Goal: Task Accomplishment & Management: Use online tool/utility

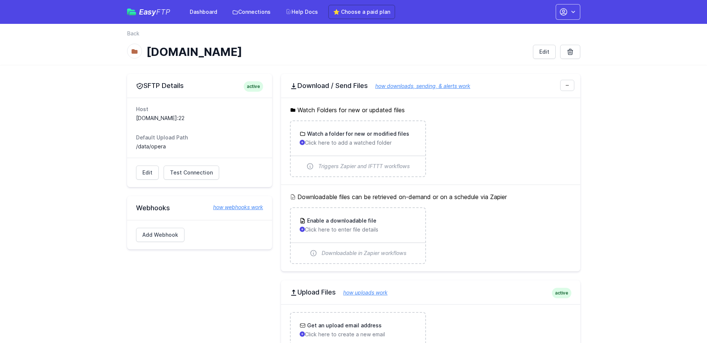
scroll to position [169, 0]
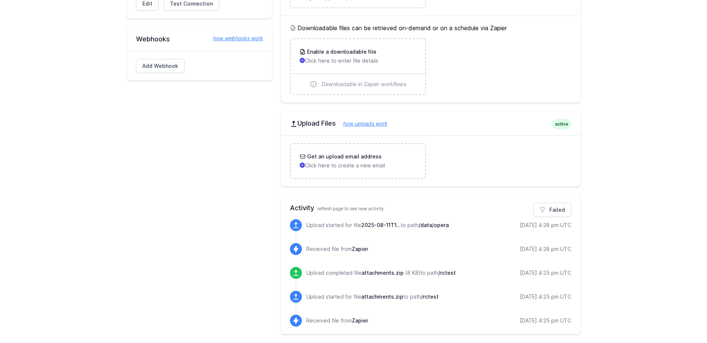
click at [394, 297] on span "attachments.zip" at bounding box center [382, 296] width 42 height 6
drag, startPoint x: 394, startPoint y: 297, endPoint x: 405, endPoint y: 298, distance: 11.2
click at [405, 298] on p "Upload started for file attachments.zip to path /rctest" at bounding box center [372, 296] width 132 height 7
drag, startPoint x: 399, startPoint y: 297, endPoint x: 364, endPoint y: 296, distance: 35.1
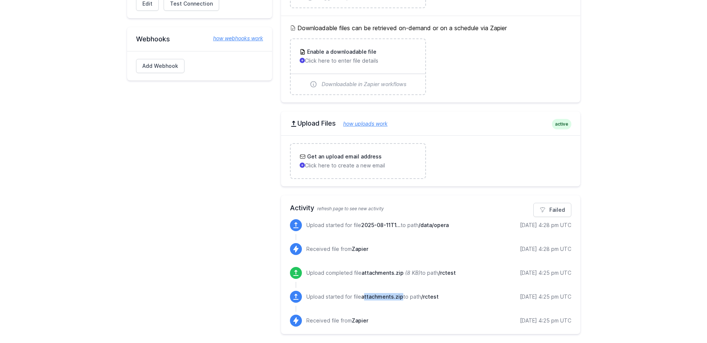
click at [364, 296] on p "Upload started for file attachments.zip to path /rctest" at bounding box center [372, 296] width 132 height 7
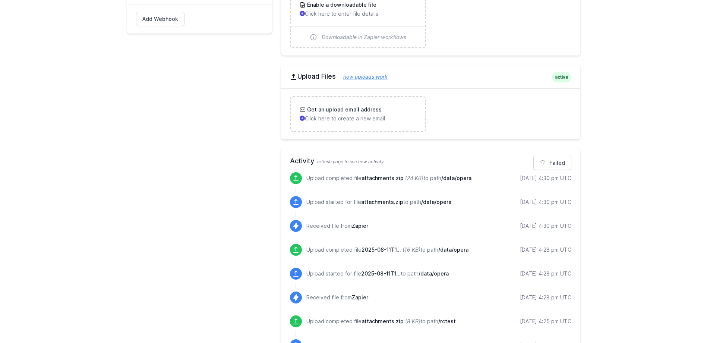
scroll to position [202, 0]
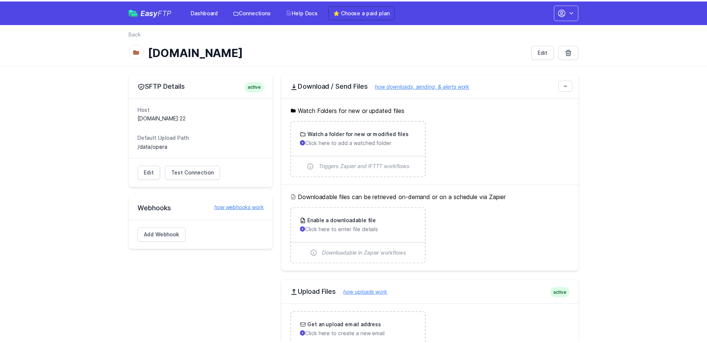
scroll to position [202, 0]
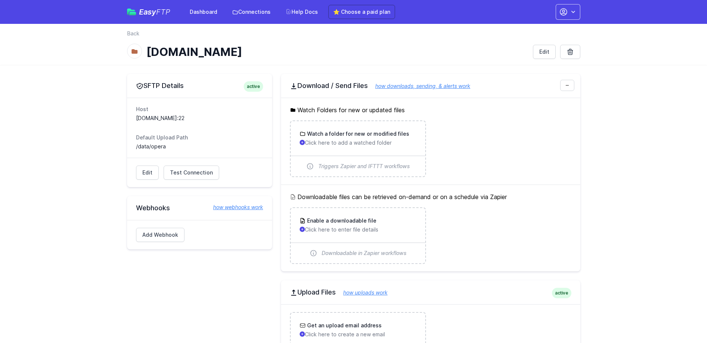
scroll to position [202, 0]
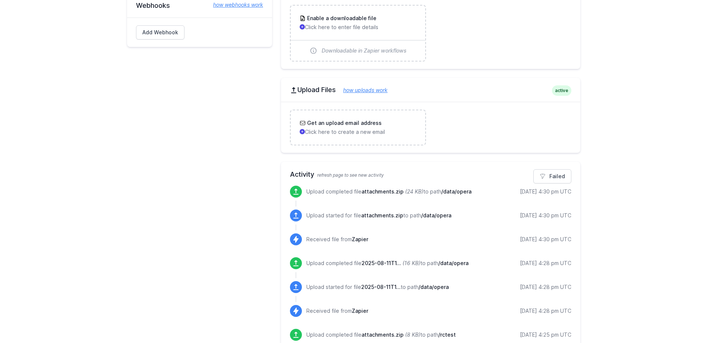
click at [664, 195] on main "SFTP Details active Host storagescgprod01.blob.core.windows.net:22 Default Uplo…" at bounding box center [353, 133] width 707 height 542
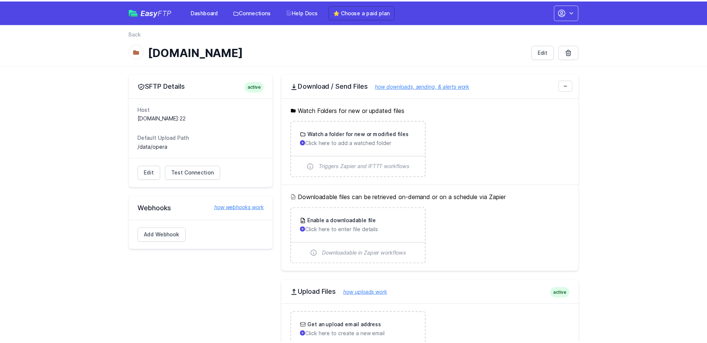
scroll to position [202, 0]
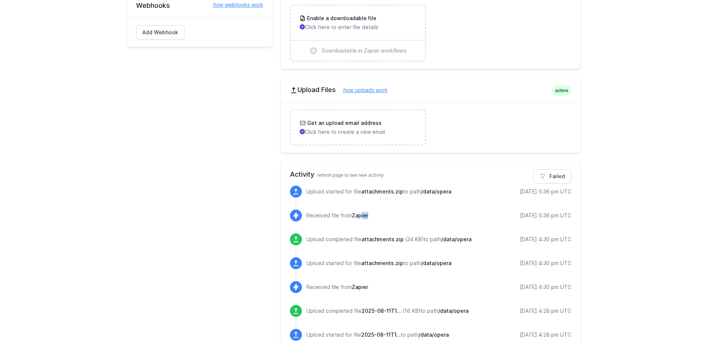
drag, startPoint x: 362, startPoint y: 215, endPoint x: 376, endPoint y: 215, distance: 13.8
click at [376, 215] on div "Received file from Zapier [DATE] 5:36 pm UTC" at bounding box center [438, 216] width 265 height 12
drag, startPoint x: 376, startPoint y: 215, endPoint x: 394, endPoint y: 218, distance: 18.0
click at [394, 218] on div "Received file from Zapier 8/11/2025 5:36 pm UTC" at bounding box center [438, 216] width 265 height 12
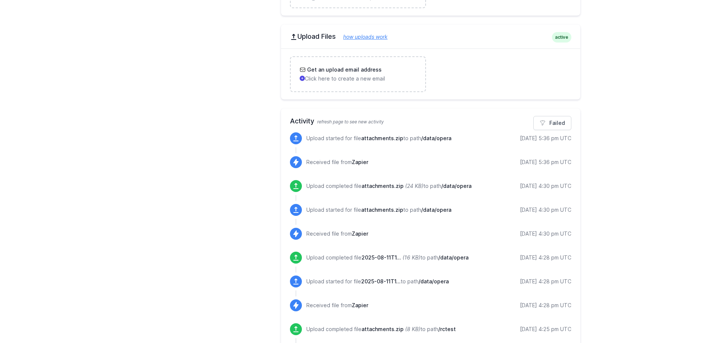
scroll to position [312, 0]
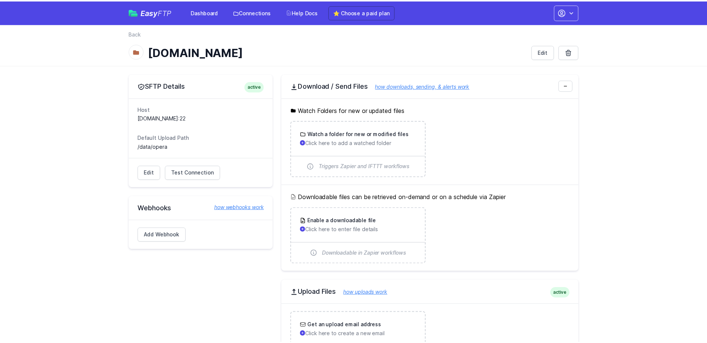
scroll to position [312, 0]
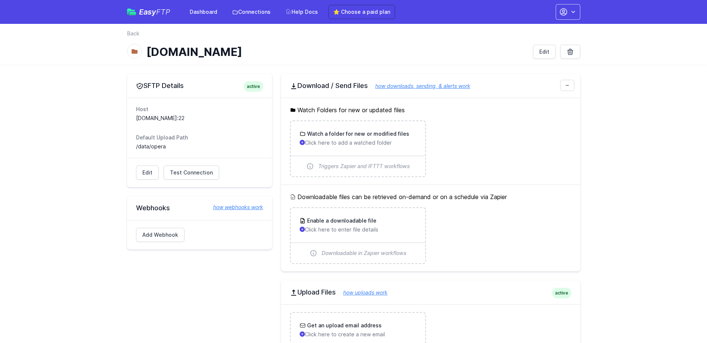
scroll to position [312, 0]
